Goal: Task Accomplishment & Management: Use online tool/utility

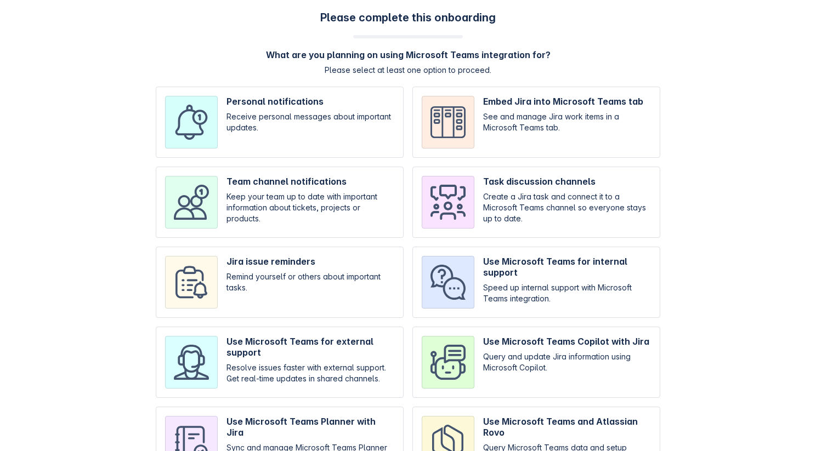
click at [268, 127] on input "checkbox" at bounding box center [280, 122] width 248 height 71
checkbox input "true"
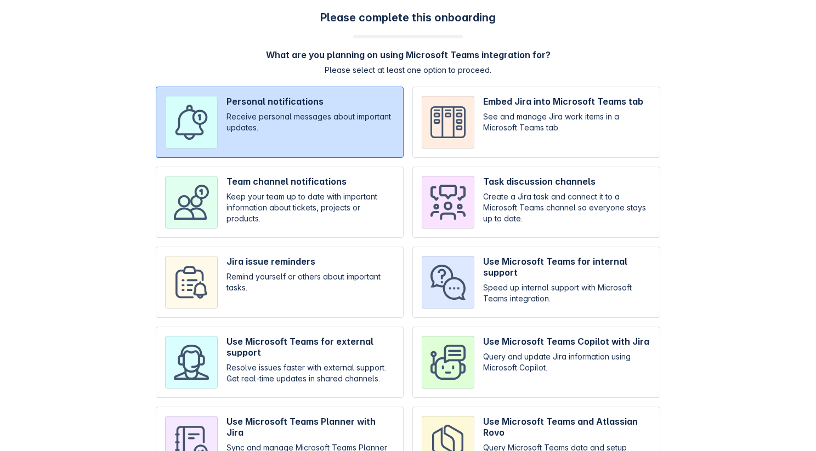
click at [268, 182] on input "checkbox" at bounding box center [280, 202] width 248 height 71
checkbox input "true"
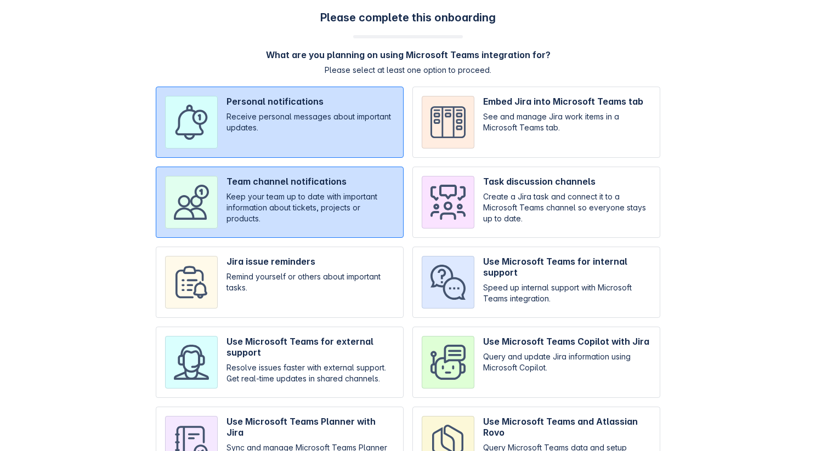
click at [268, 291] on input "checkbox" at bounding box center [280, 282] width 248 height 71
checkbox input "true"
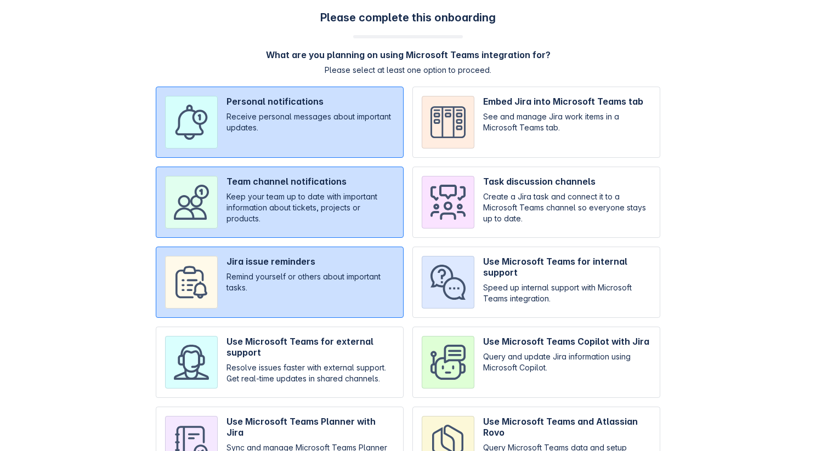
scroll to position [66, 0]
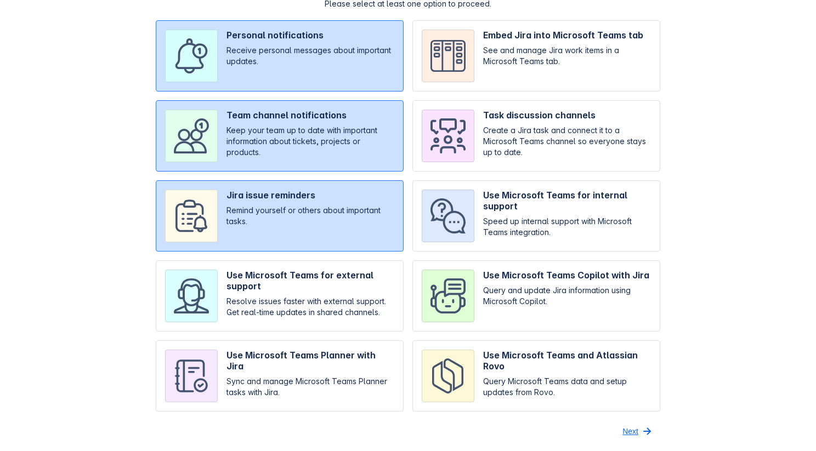
click at [627, 433] on span "Next" at bounding box center [630, 432] width 16 height 18
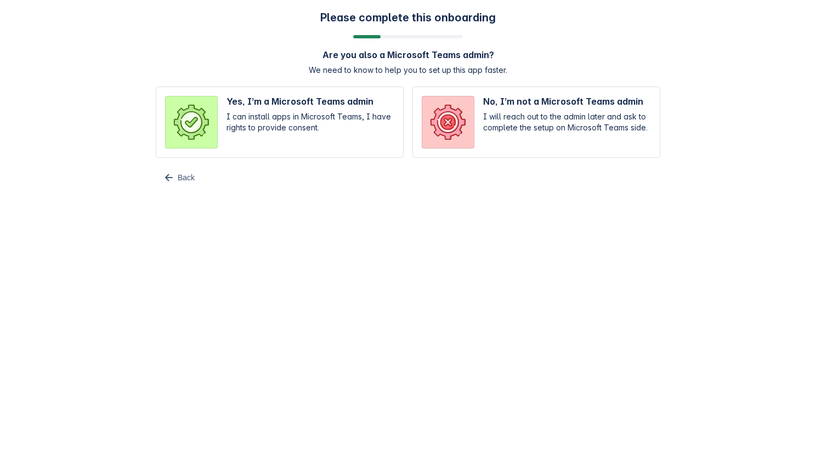
click at [365, 127] on input "radio" at bounding box center [280, 122] width 248 height 71
radio input "true"
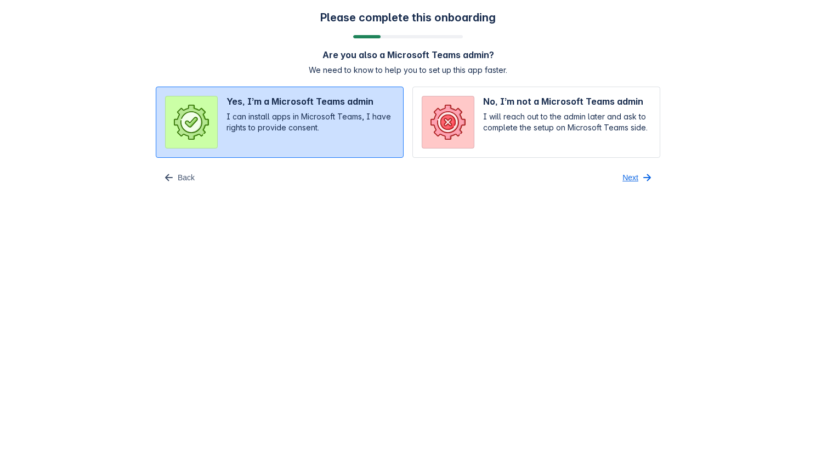
click at [639, 175] on button "Next" at bounding box center [638, 178] width 44 height 18
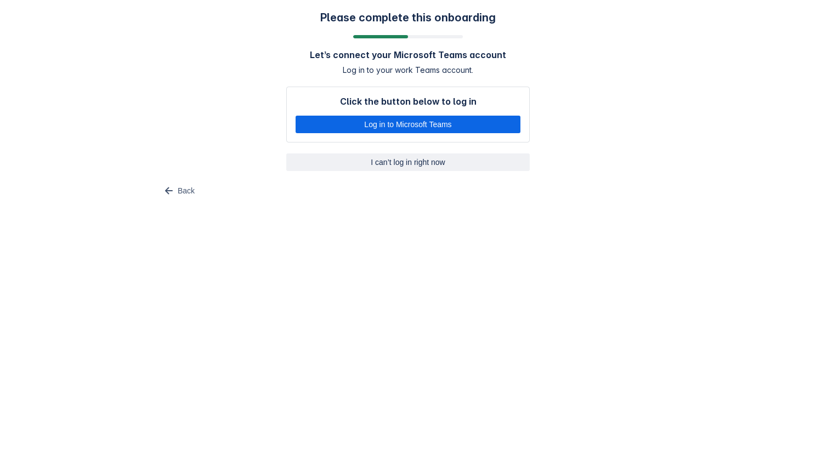
click at [434, 160] on span "I can’t log in right now" at bounding box center [408, 162] width 230 height 18
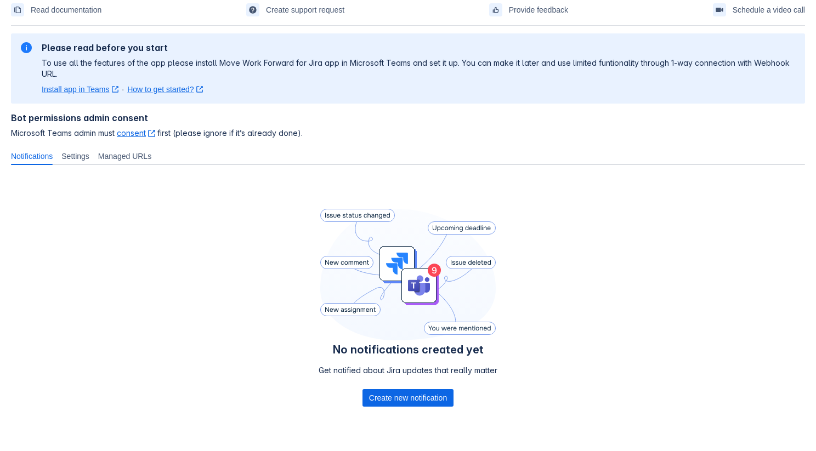
scroll to position [87, 0]
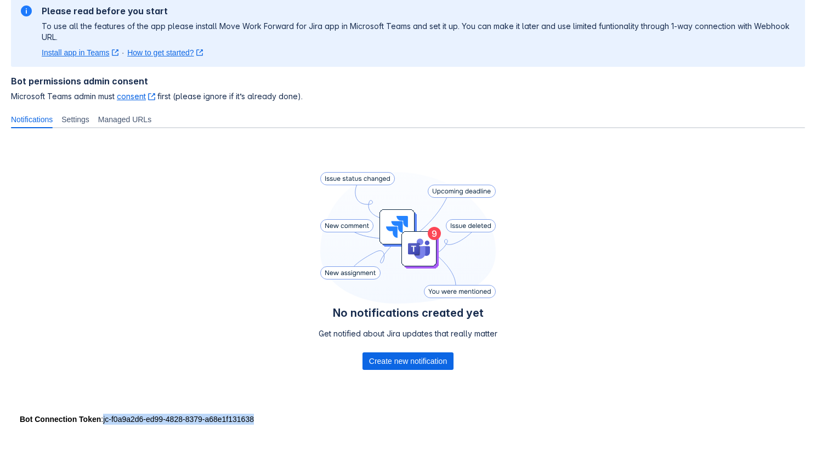
drag, startPoint x: 280, startPoint y: 420, endPoint x: 105, endPoint y: 422, distance: 174.9
click at [105, 422] on div "Bot Connection Token : jc-f0a9a2d6-ed99-4828-8379-a68e1f131638" at bounding box center [408, 419] width 776 height 11
copy div "jc-f0a9a2d6-ed99-4828-8379-a68e1f131638"
click at [414, 132] on div "No notifications created yet Get notified about Jira updates that really matter…" at bounding box center [408, 271] width 794 height 286
drag, startPoint x: 274, startPoint y: 418, endPoint x: 107, endPoint y: 419, distance: 166.1
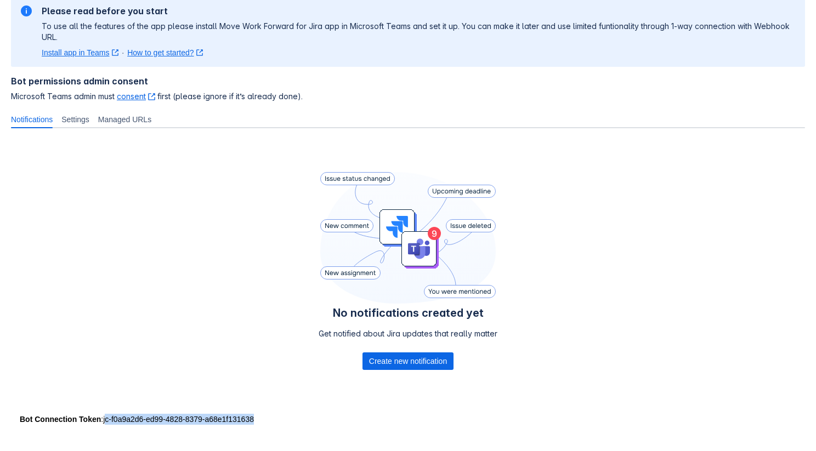
click at [107, 419] on div "Bot Connection Token : jc-f0a9a2d6-ed99-4828-8379-a68e1f131638" at bounding box center [408, 419] width 776 height 11
copy div "c-f0a9a2d6-ed99-4828-8379-a68e1f131638"
click at [214, 368] on div "No notifications created yet Get notified about Jira updates that really matter…" at bounding box center [408, 273] width 794 height 272
drag, startPoint x: 279, startPoint y: 414, endPoint x: 106, endPoint y: 417, distance: 172.7
click at [106, 417] on div "Bot Connection Token : jc-f0a9a2d6-ed99-4828-8379-a68e1f131638" at bounding box center [408, 419] width 776 height 11
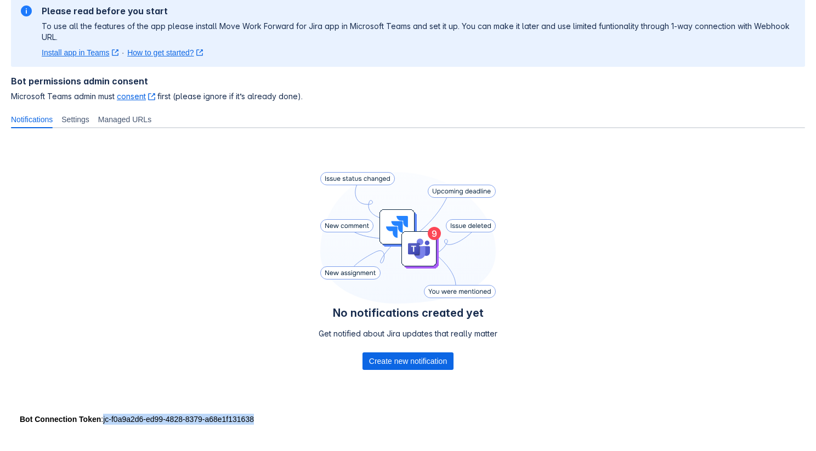
copy div "jc-f0a9a2d6-ed99-4828-8379-a68e1f131638"
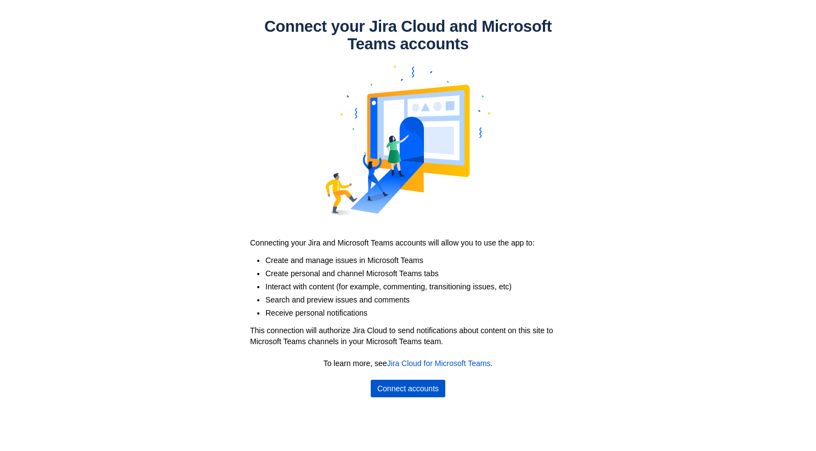
click at [384, 387] on span "Connect accounts" at bounding box center [407, 389] width 61 height 18
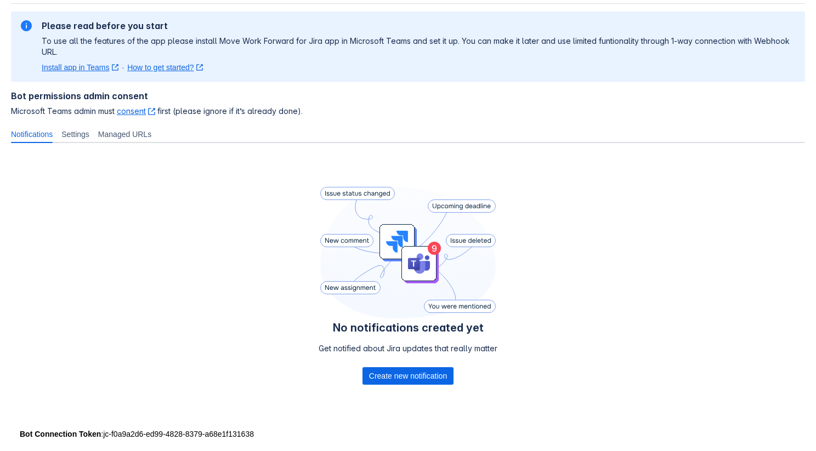
scroll to position [87, 0]
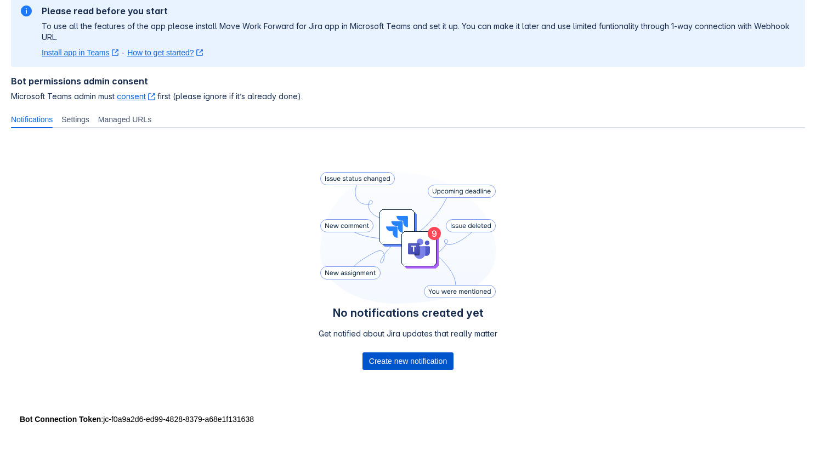
click at [386, 357] on span "Create new notification" at bounding box center [408, 361] width 78 height 18
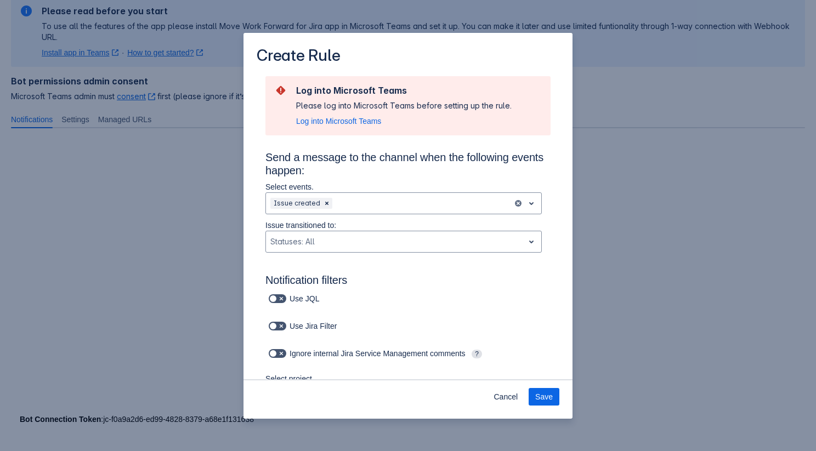
click at [349, 115] on div "Log into Microsoft Teams Please log into Microsoft Teams before setting up the …" at bounding box center [403, 106] width 215 height 42
click at [345, 116] on span "Log into Microsoft Teams" at bounding box center [338, 121] width 85 height 11
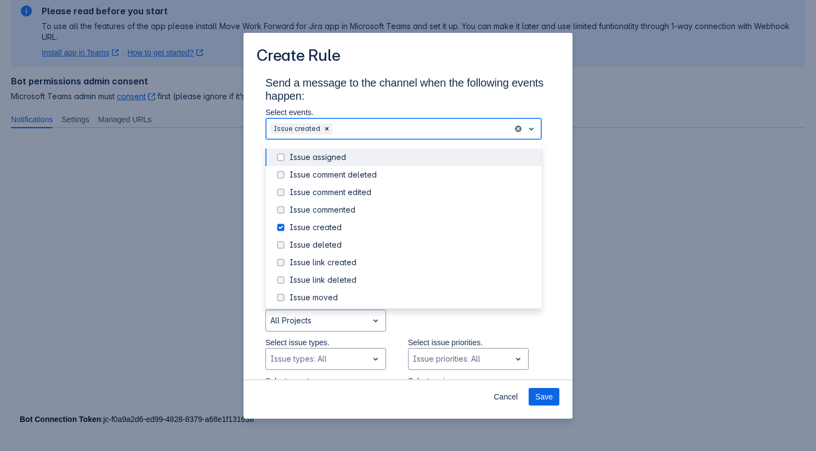
click at [363, 136] on div "Issue created" at bounding box center [389, 129] width 247 height 18
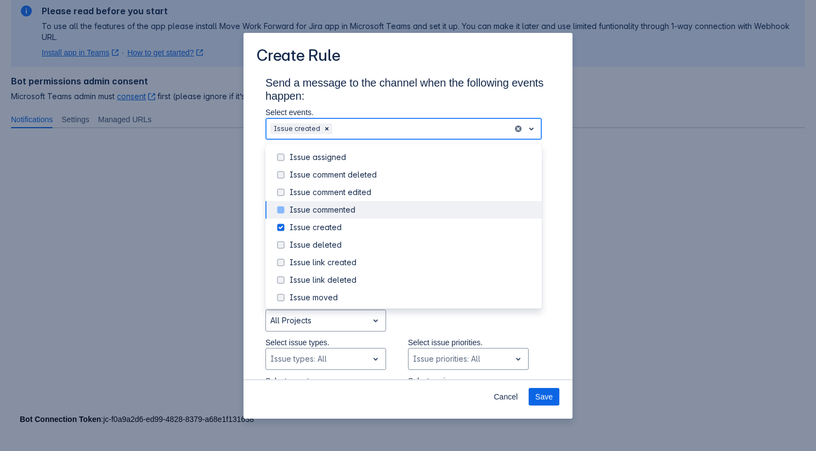
click at [356, 215] on div "Issue commented" at bounding box center [412, 209] width 246 height 11
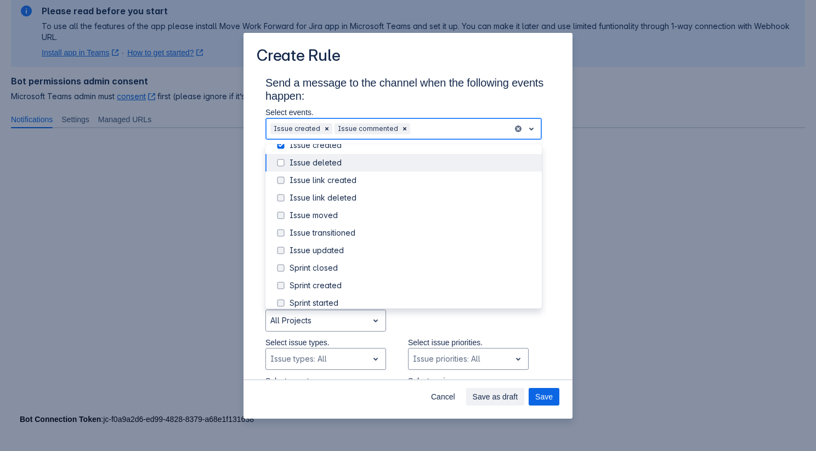
scroll to position [84, 0]
click at [341, 247] on div "Issue updated" at bounding box center [412, 248] width 246 height 11
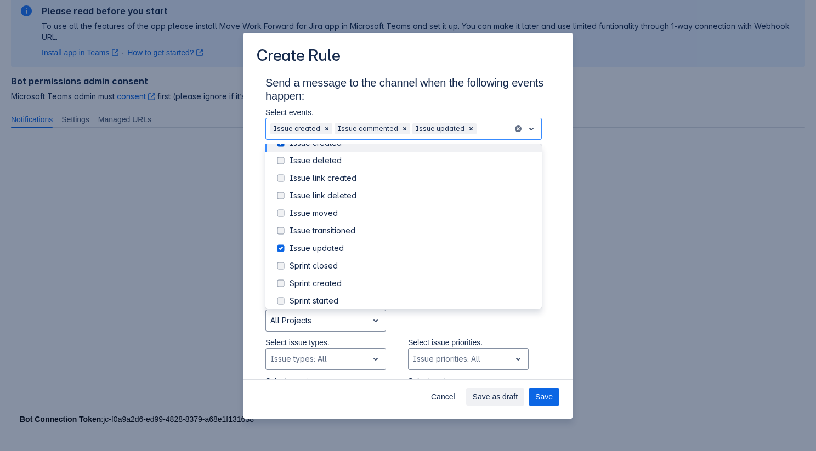
click at [442, 99] on h3 "Send a message to the channel when the following events happen:" at bounding box center [407, 91] width 285 height 31
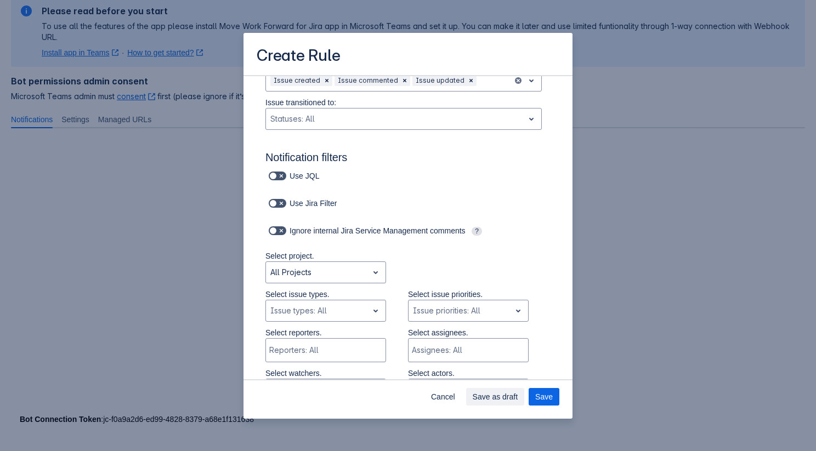
scroll to position [57, 0]
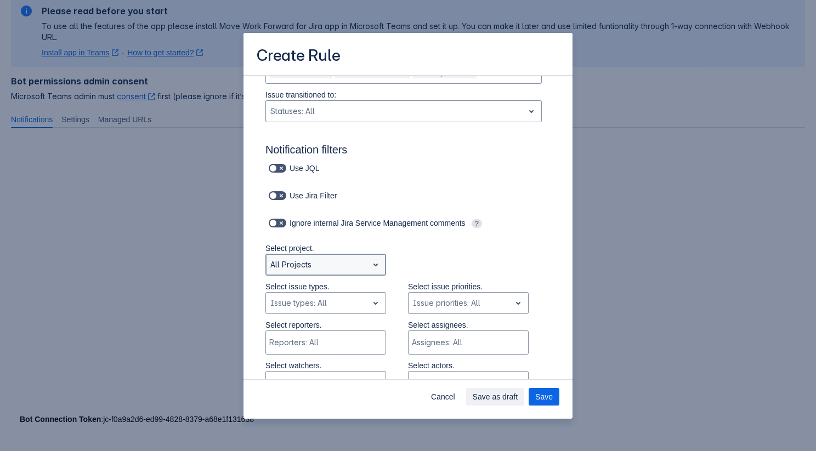
click at [355, 261] on div "Scrollable content" at bounding box center [316, 264] width 93 height 13
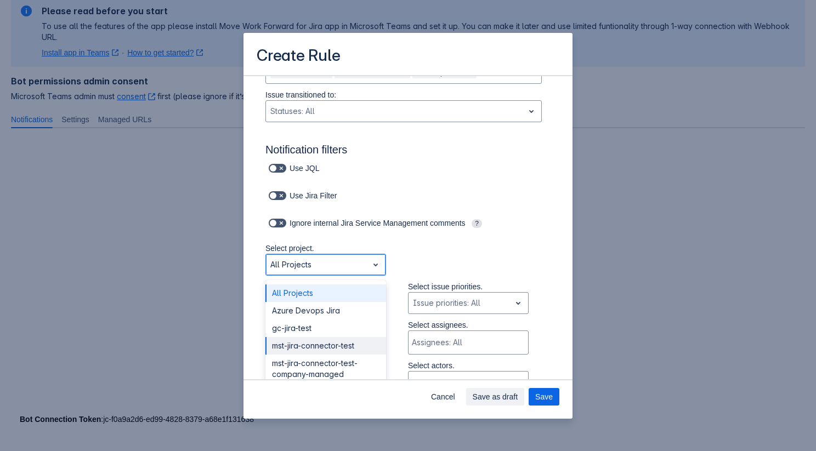
click at [332, 344] on div "mst-jira-connector-test" at bounding box center [325, 346] width 121 height 18
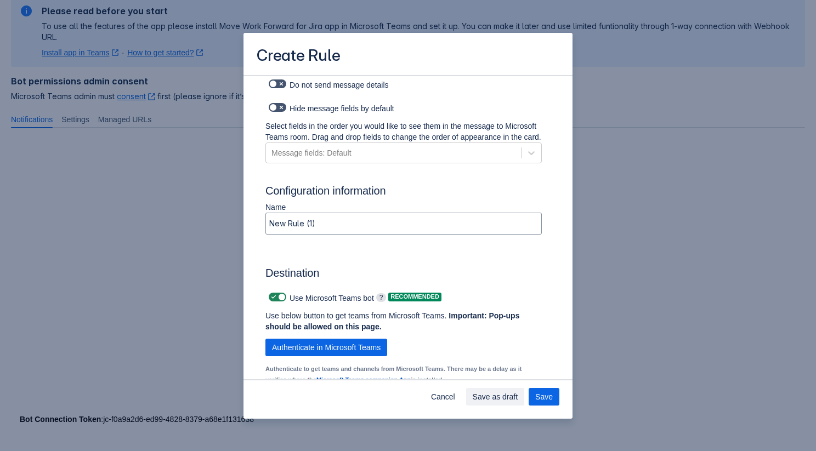
scroll to position [617, 0]
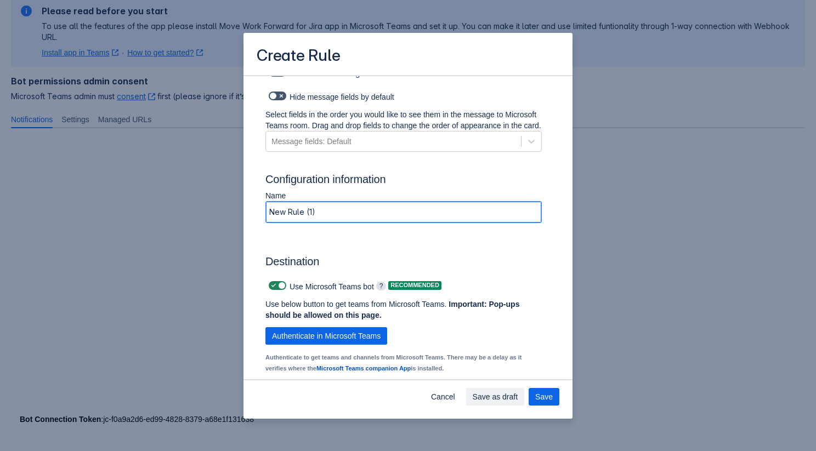
click at [379, 222] on input "New Rule (1)" at bounding box center [403, 212] width 275 height 20
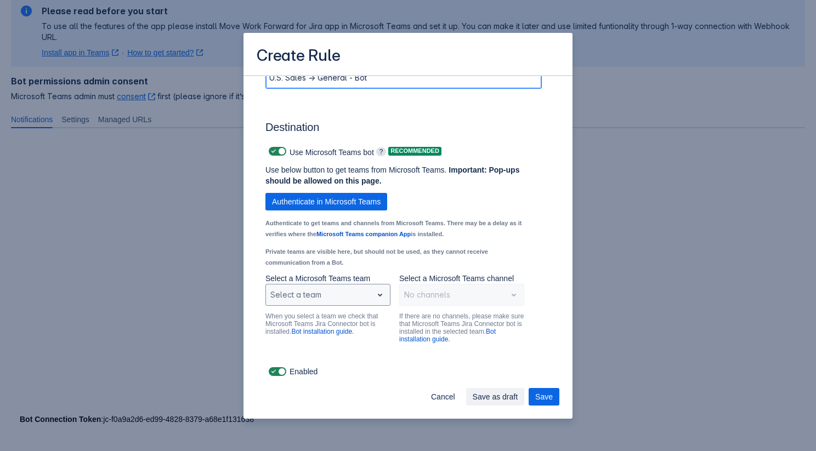
type input "U.S. Sales -> General - Bot"
click at [351, 297] on div "Scrollable content" at bounding box center [319, 294] width 98 height 13
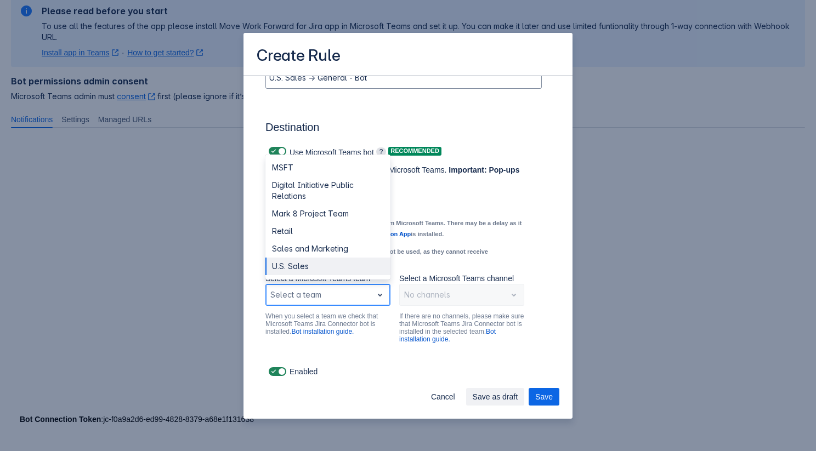
click at [327, 266] on div "U.S. Sales" at bounding box center [327, 267] width 125 height 18
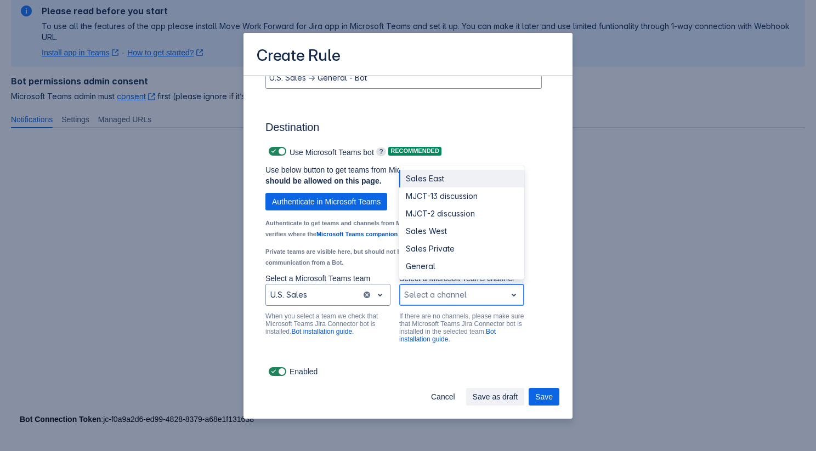
click at [418, 298] on div "Scrollable content" at bounding box center [453, 294] width 98 height 13
click at [425, 276] on div "Sales East MJCT-13 discussion MJCT-2 discussion Sales West Sales Private General" at bounding box center [461, 223] width 125 height 114
click at [426, 270] on div "General" at bounding box center [461, 267] width 125 height 18
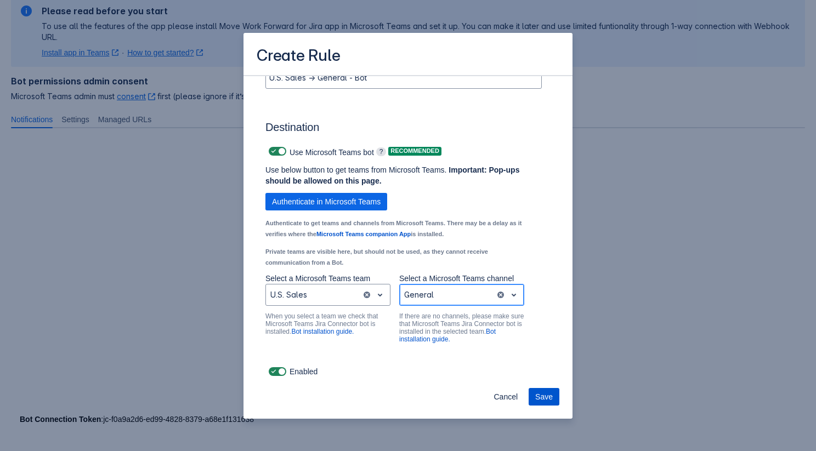
click at [538, 393] on span "Save" at bounding box center [544, 397] width 18 height 18
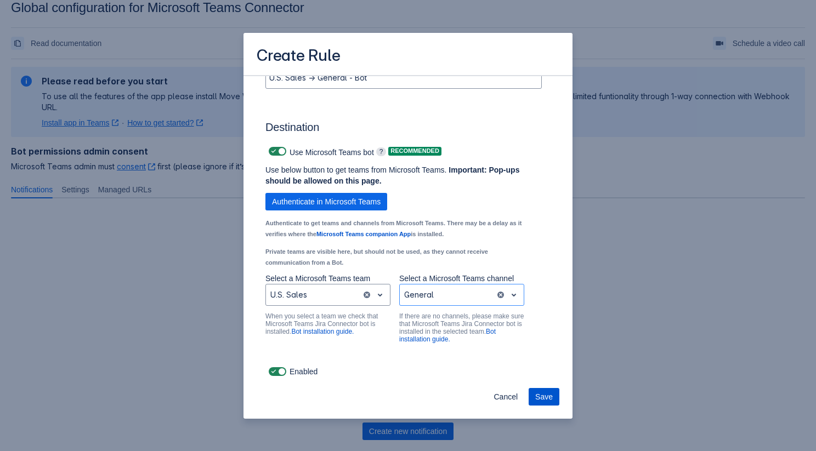
scroll to position [0, 0]
